Goal: Navigation & Orientation: Find specific page/section

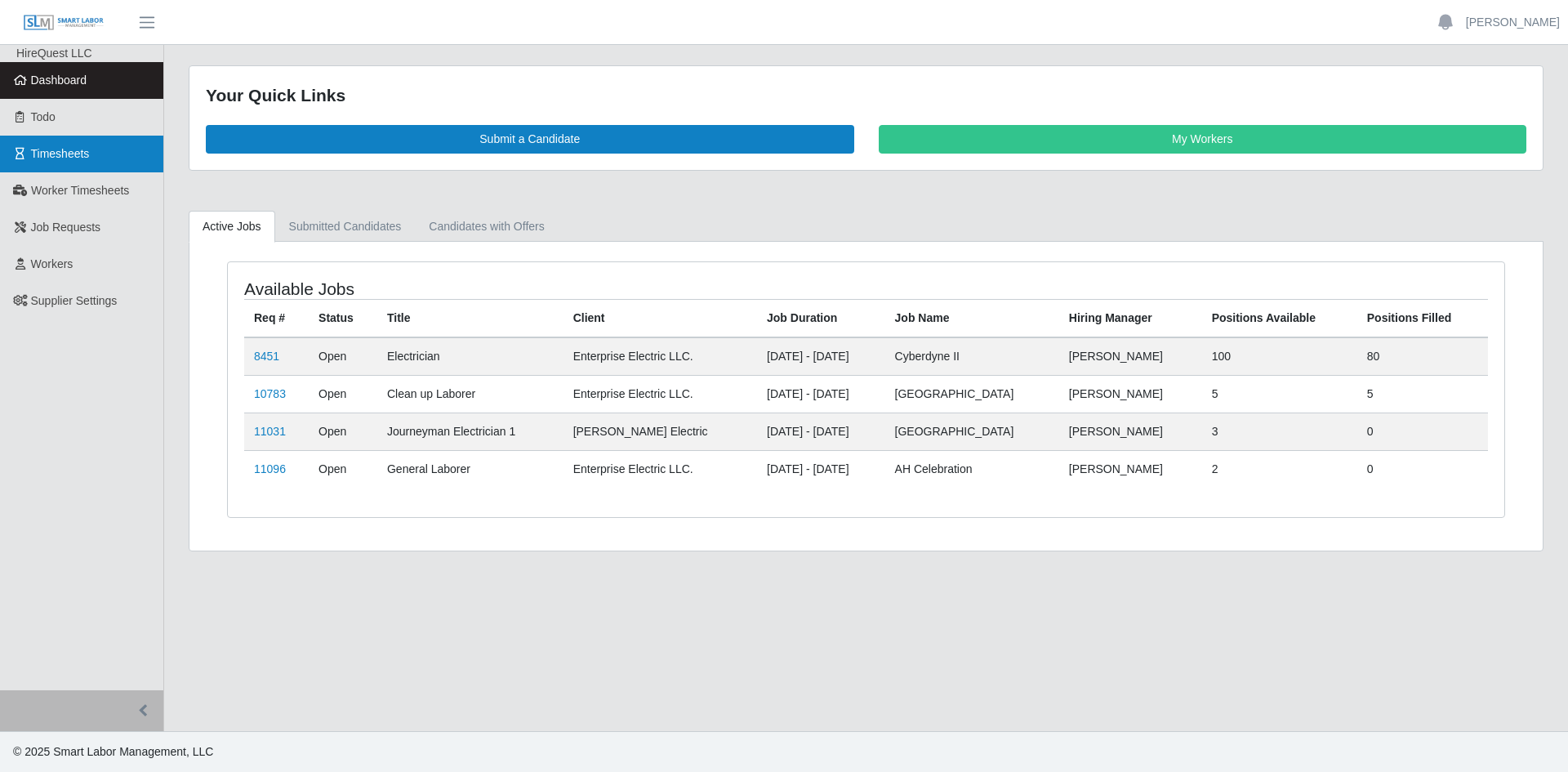
click at [39, 151] on span "Timesheets" at bounding box center [60, 153] width 59 height 13
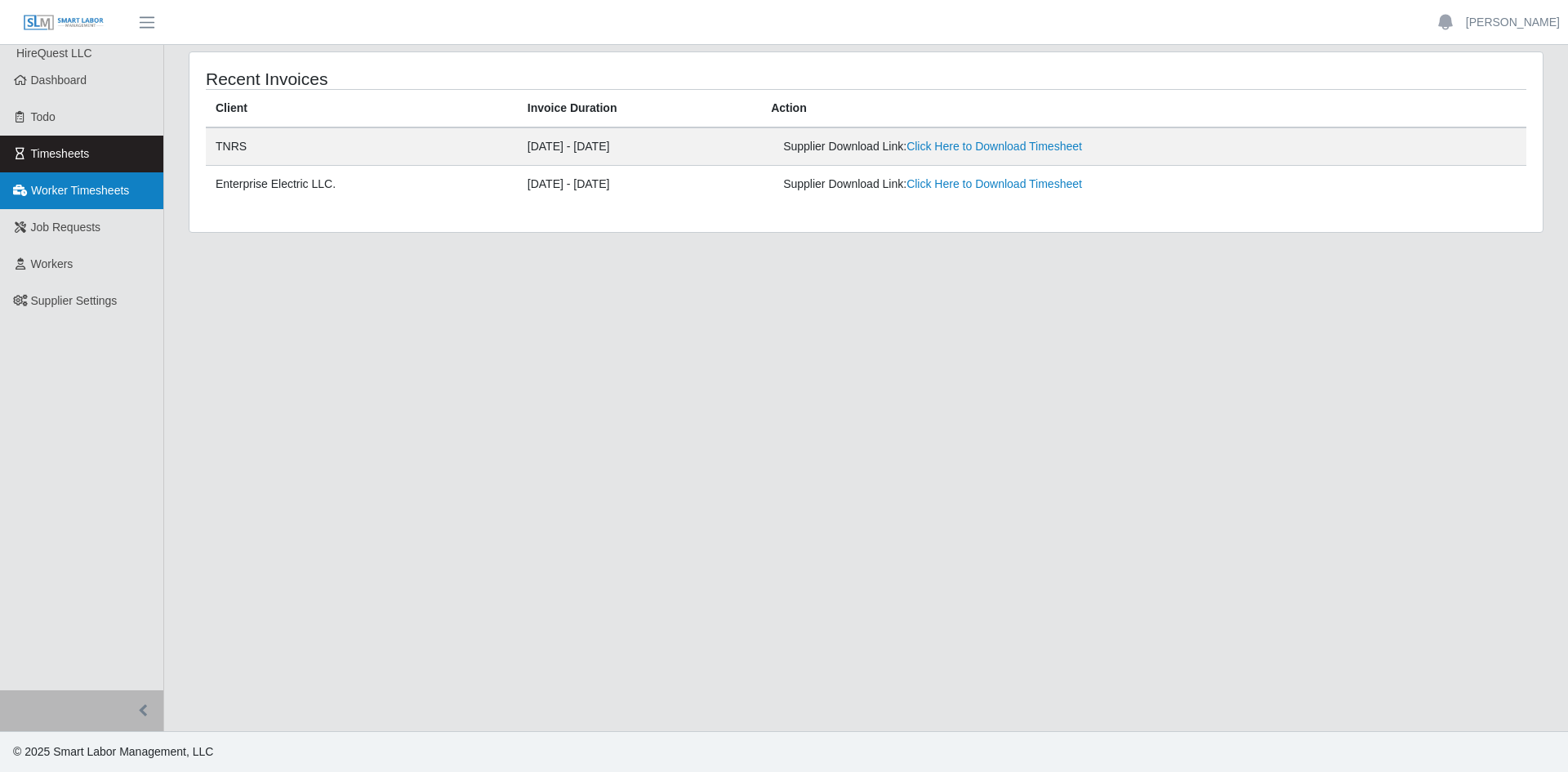
click at [85, 190] on span "Worker Timesheets" at bounding box center [79, 190] width 98 height 13
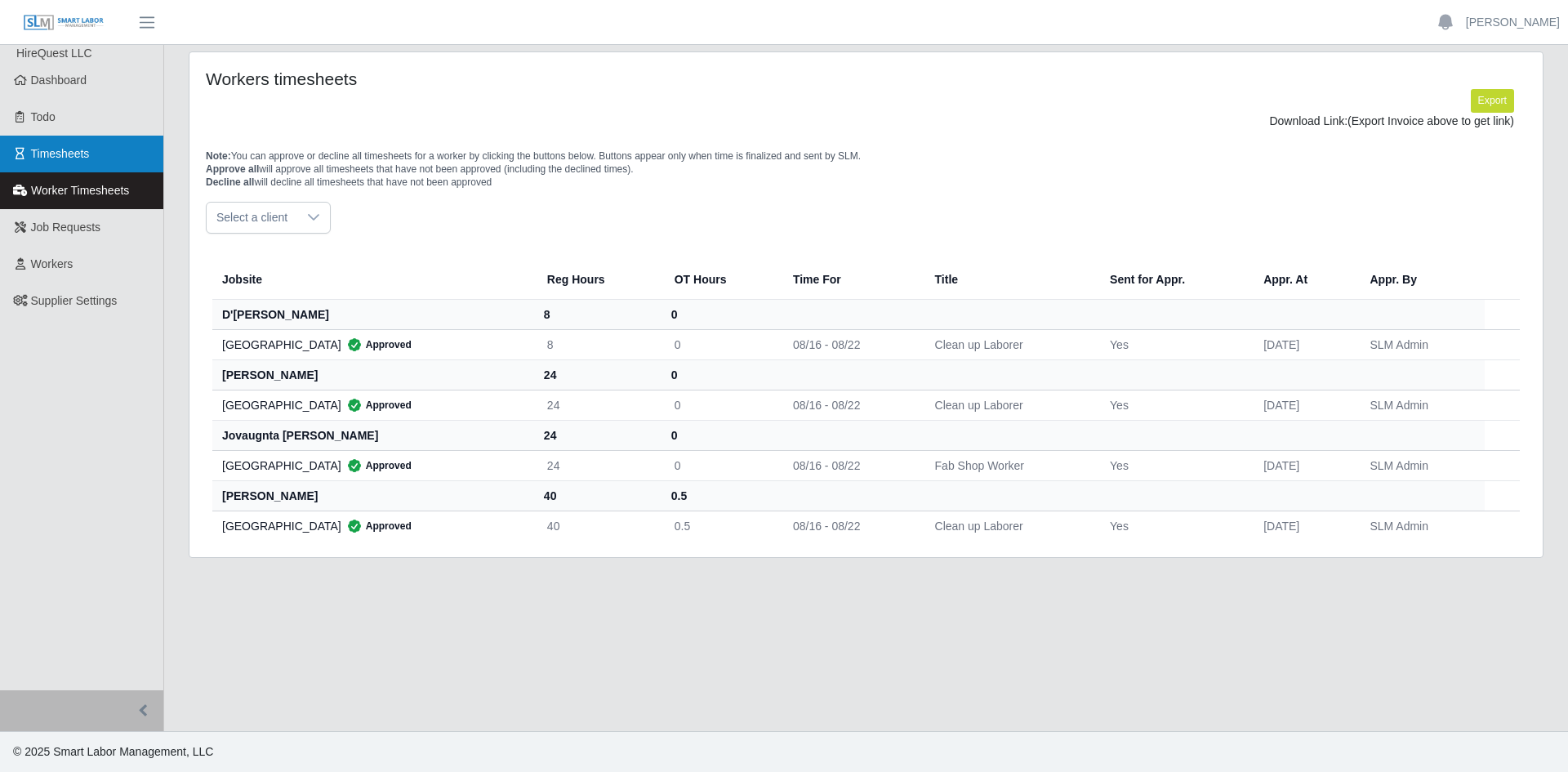
click at [55, 160] on span "Timesheets" at bounding box center [60, 153] width 59 height 13
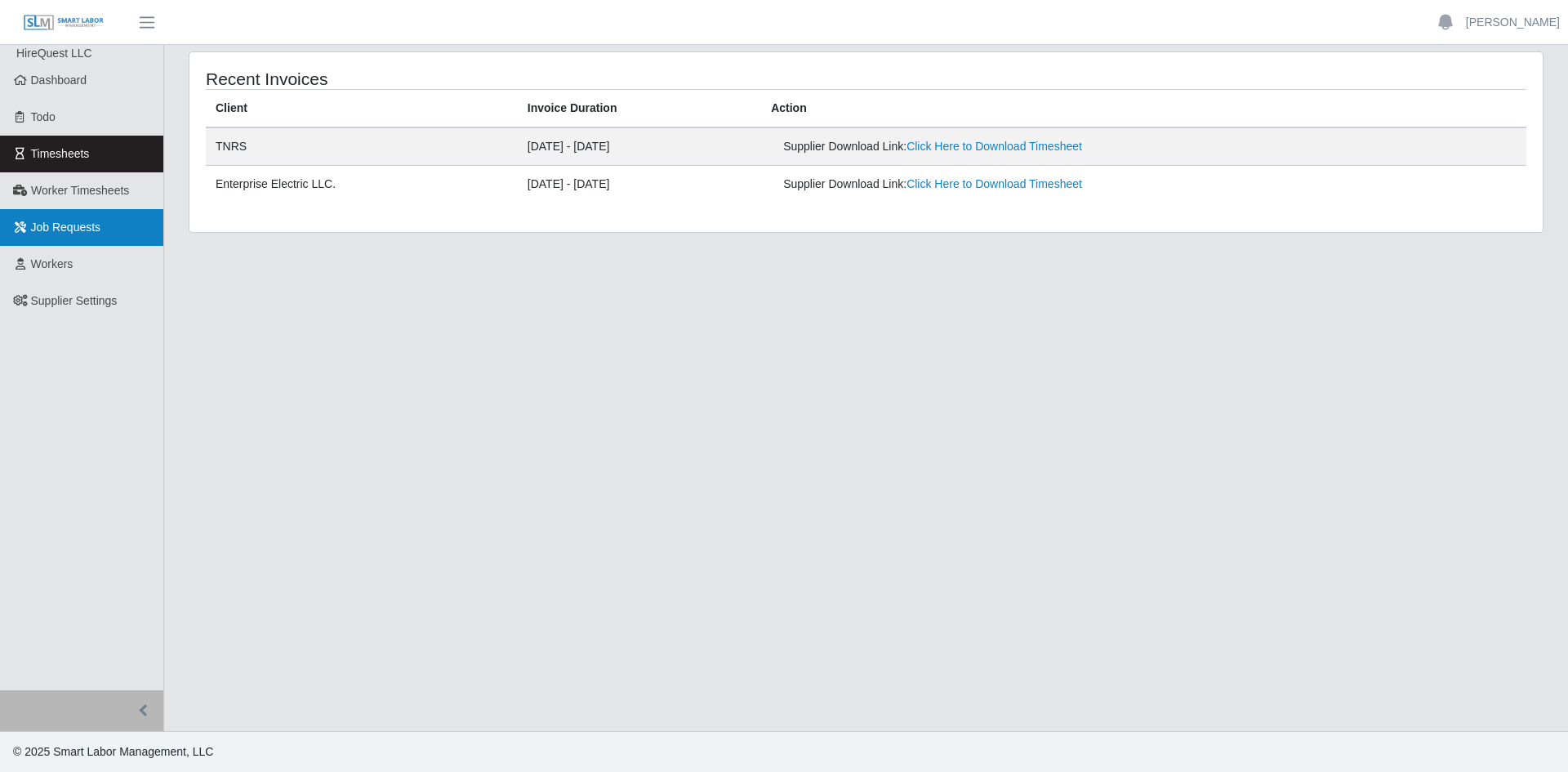
click at [46, 228] on span "Job Requests" at bounding box center [66, 227] width 71 height 13
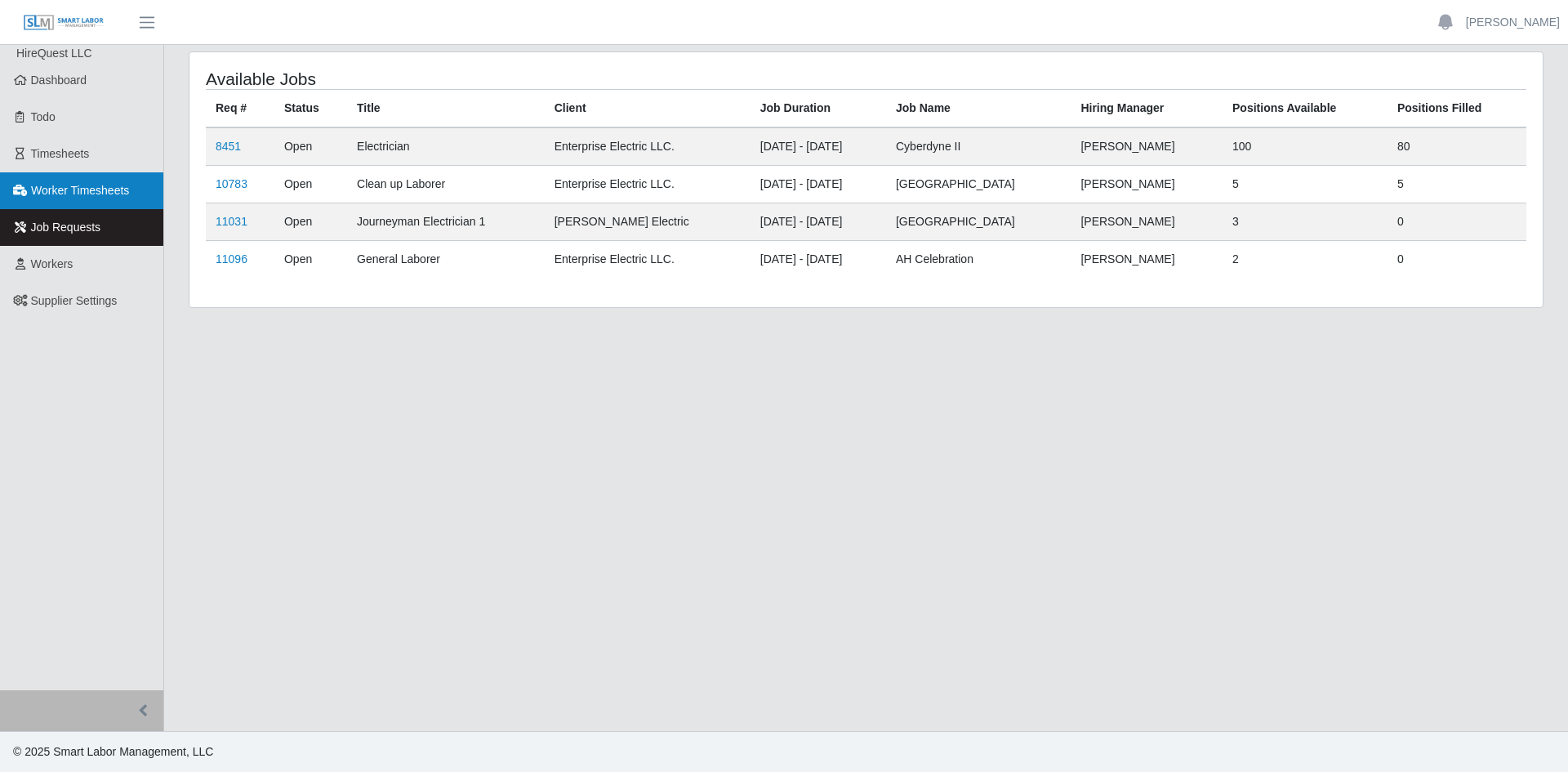
click at [68, 188] on span "Worker Timesheets" at bounding box center [79, 190] width 98 height 13
